Goal: Communication & Community: Answer question/provide support

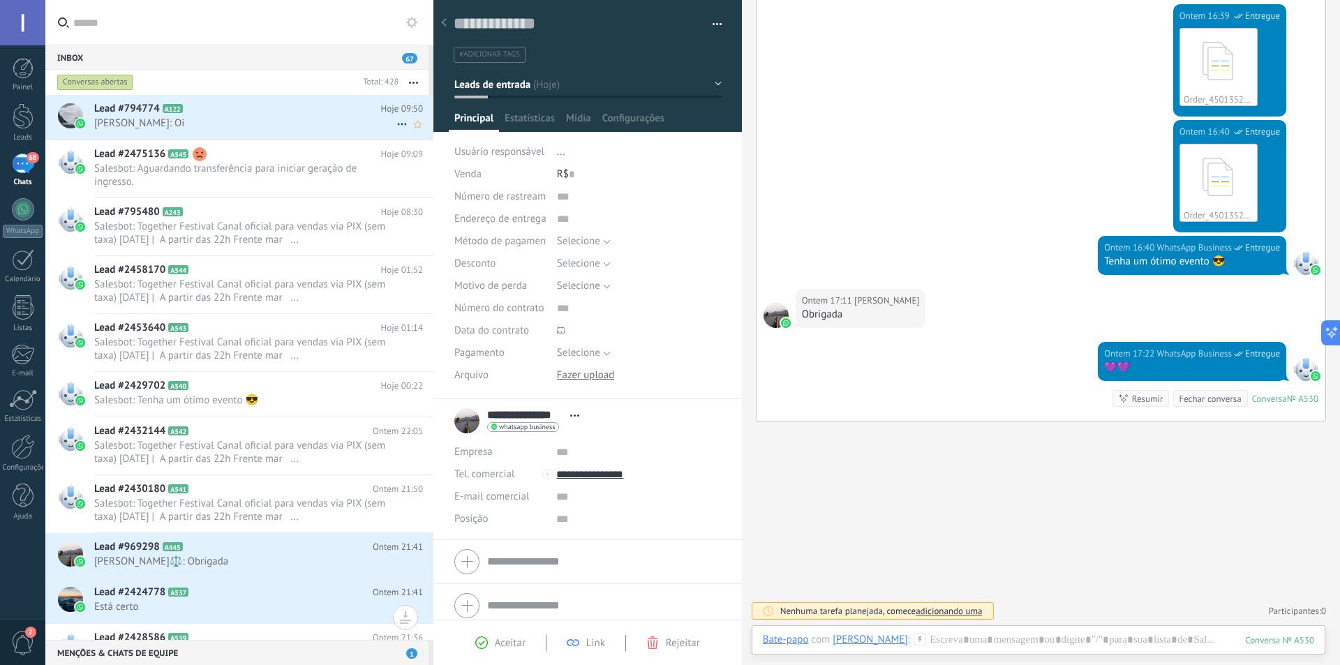
click at [227, 122] on span "[PERSON_NAME]: Oi" at bounding box center [245, 123] width 302 height 13
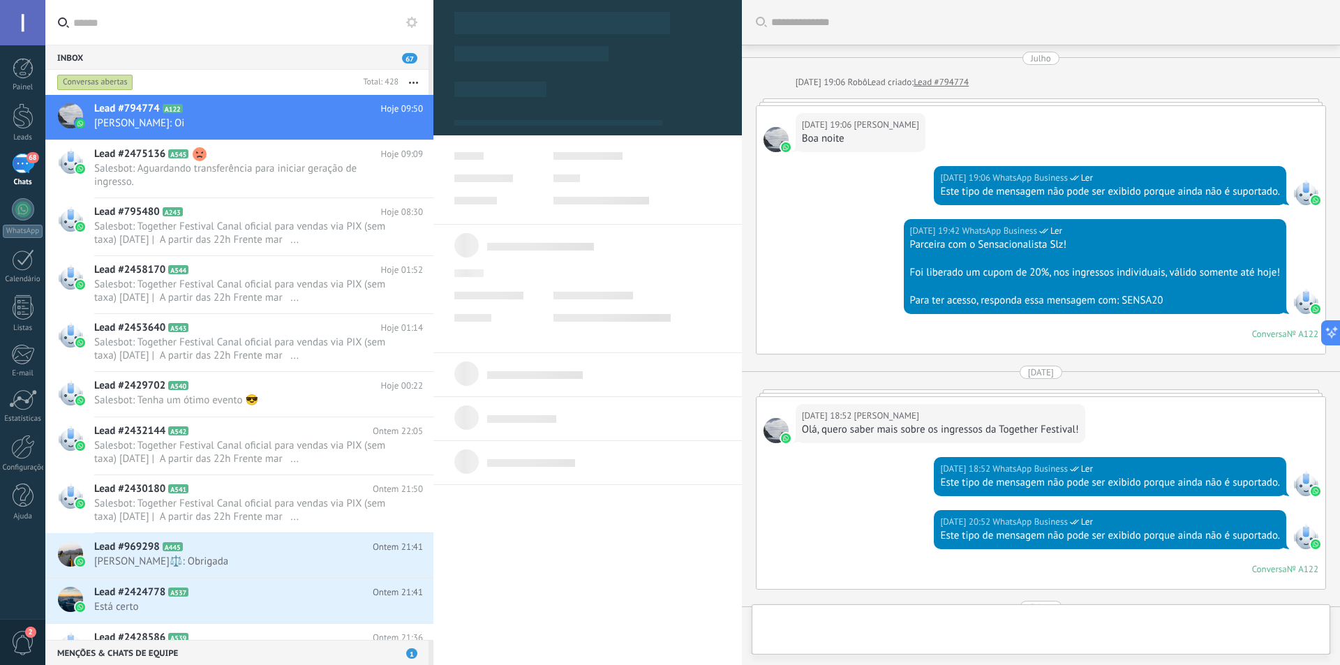
scroll to position [1181, 0]
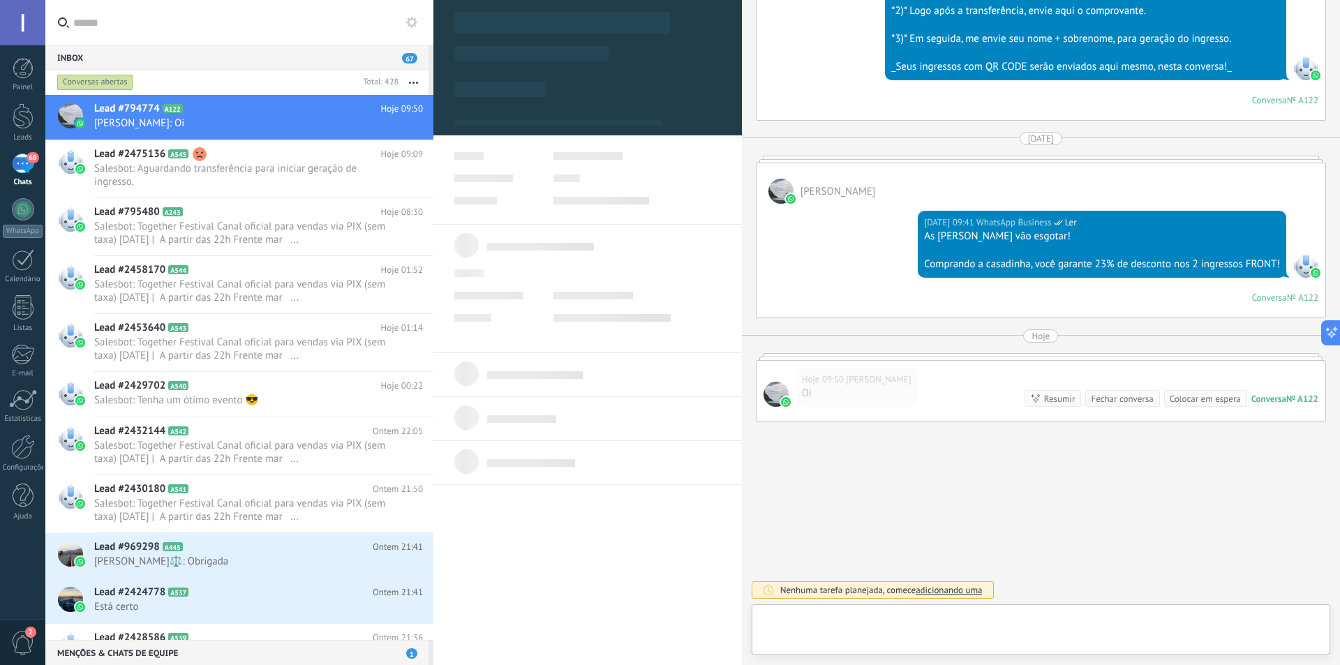
type textarea "**********"
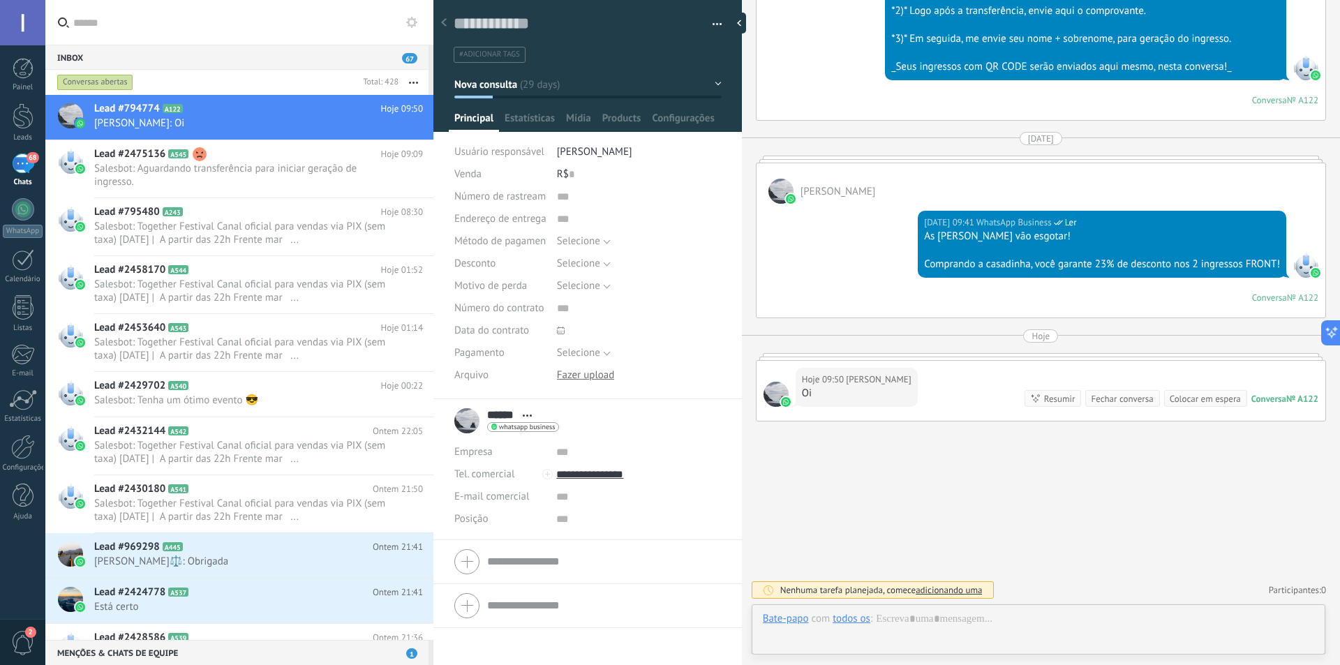
scroll to position [21, 0]
click at [962, 618] on div at bounding box center [1038, 633] width 551 height 42
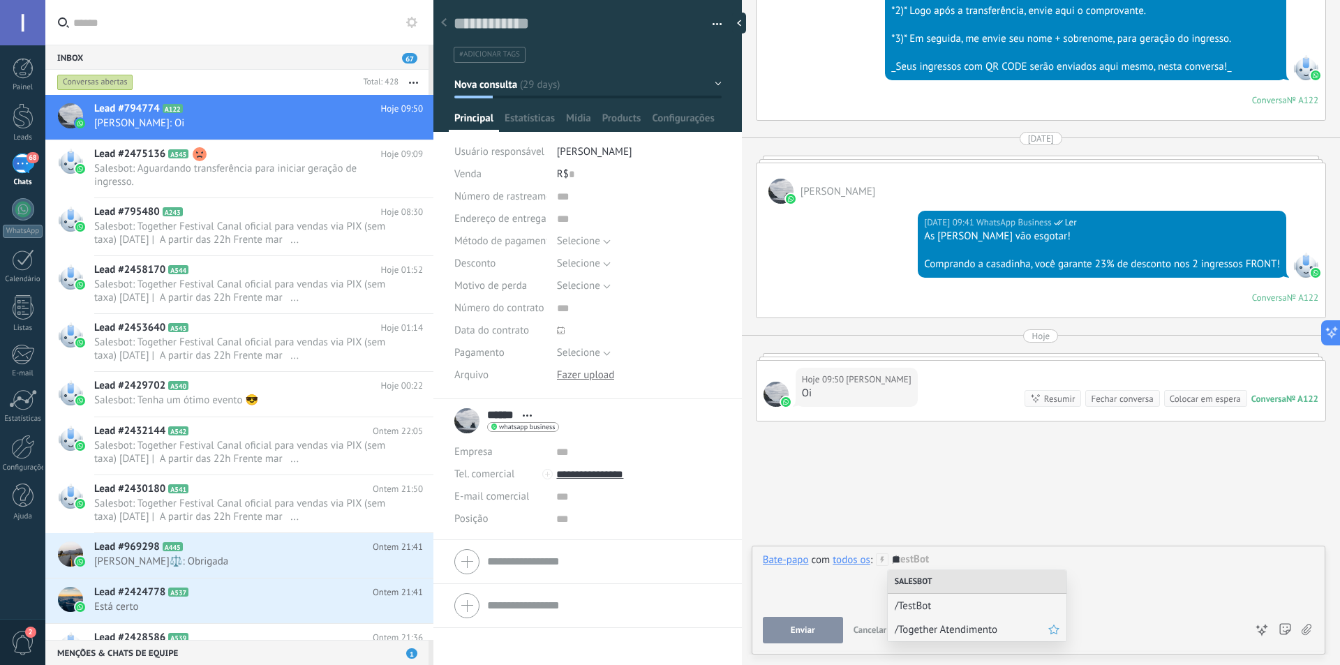
click at [964, 625] on span "/Together Atendimento" at bounding box center [972, 629] width 154 height 13
click at [797, 624] on button "Executar" at bounding box center [803, 630] width 80 height 27
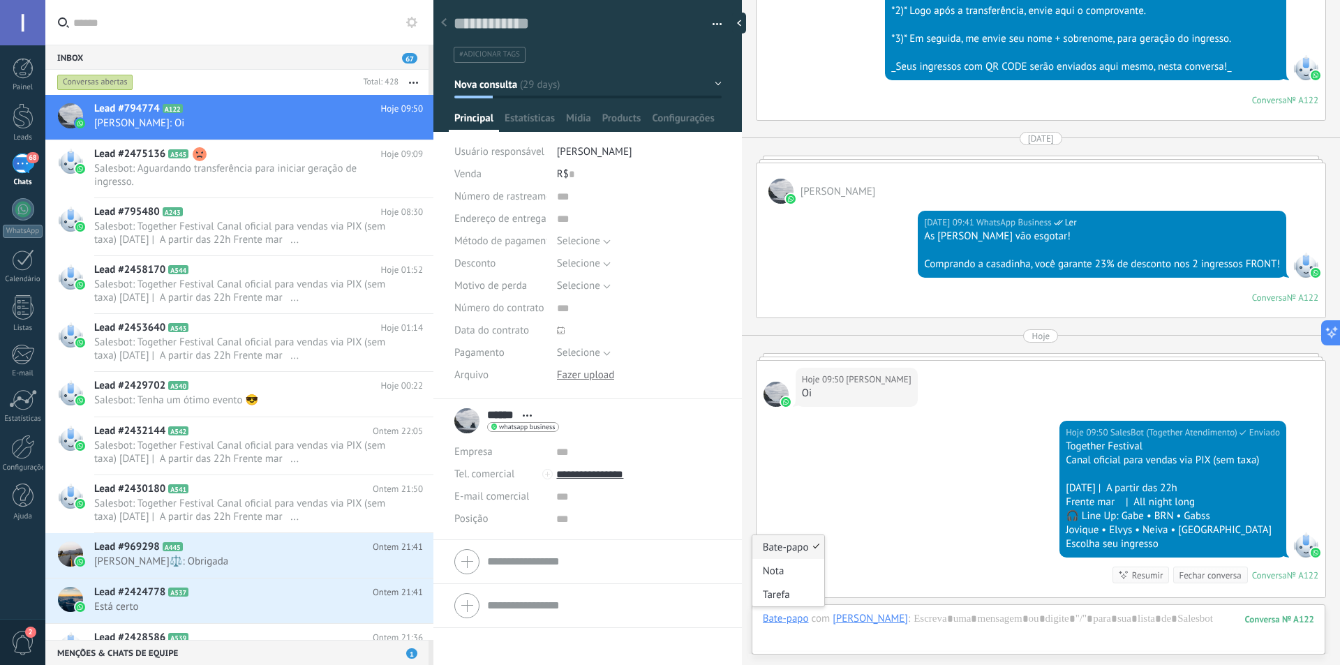
scroll to position [1357, 0]
